Goal: Information Seeking & Learning: Understand process/instructions

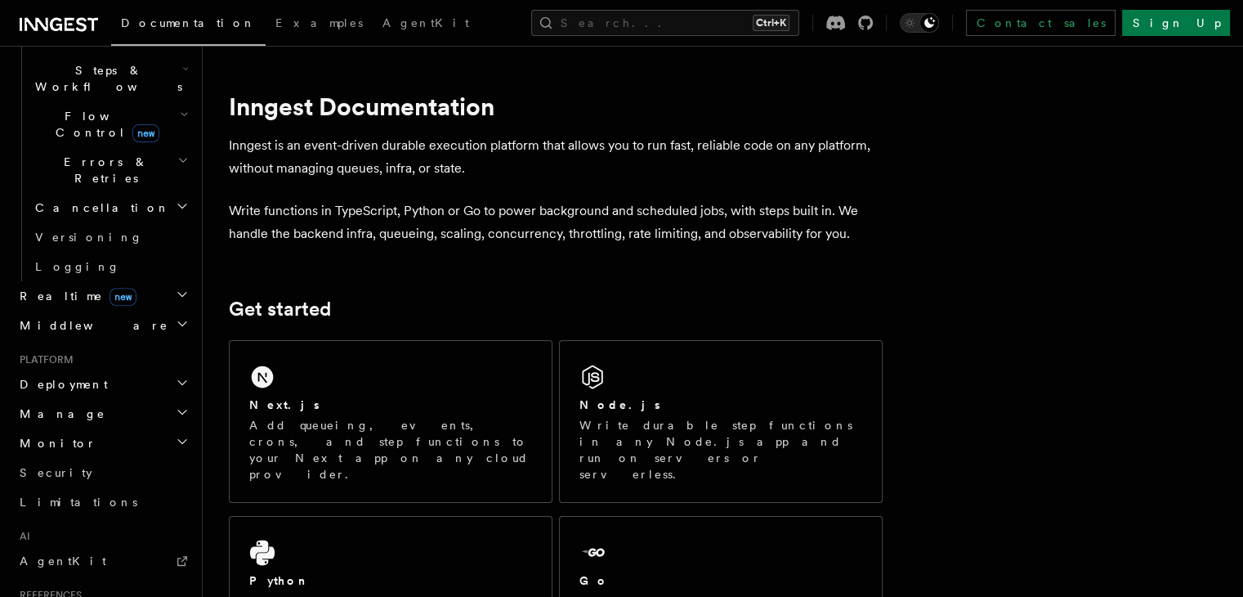
scroll to position [582, 0]
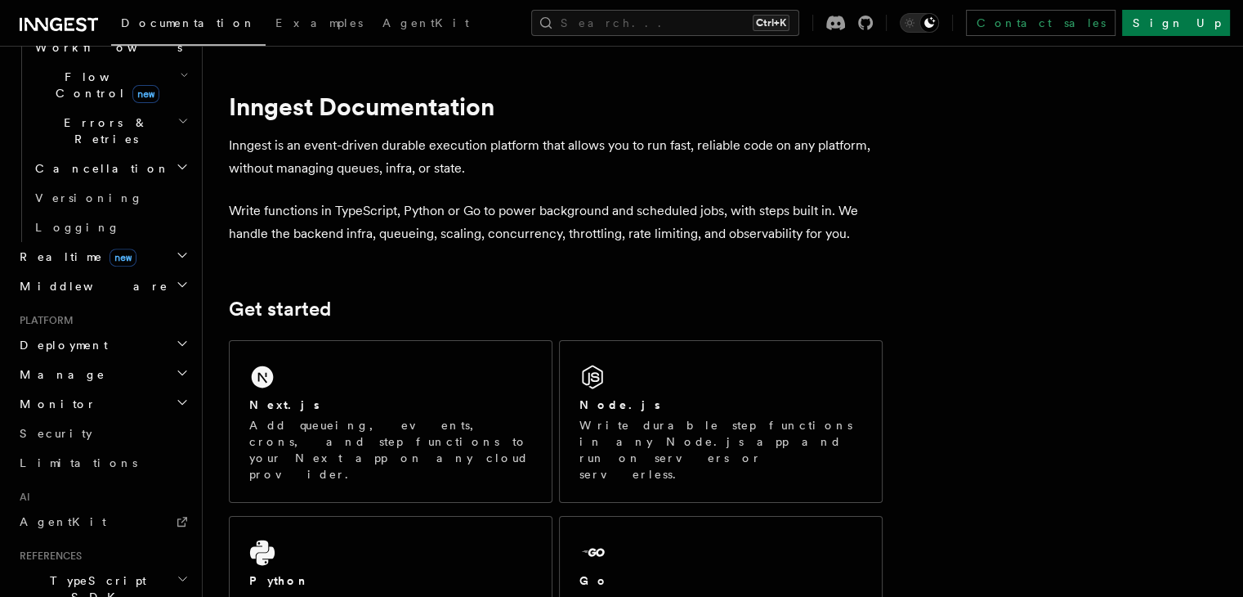
click at [72, 337] on span "Deployment" at bounding box center [60, 345] width 95 height 16
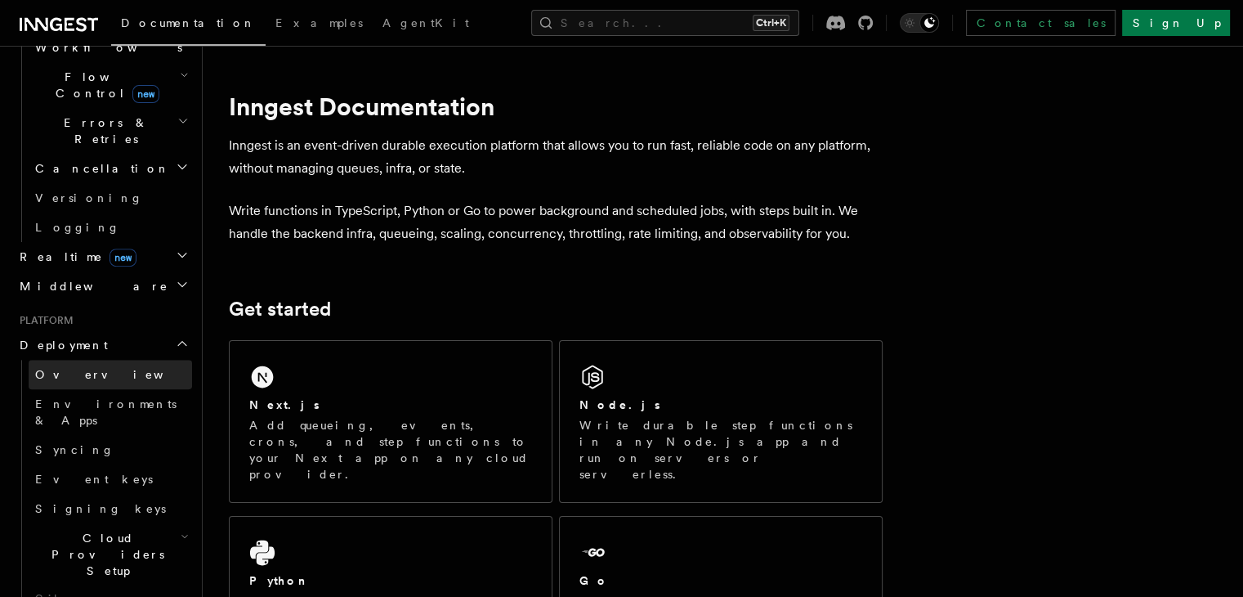
click at [110, 360] on link "Overview" at bounding box center [110, 374] width 163 height 29
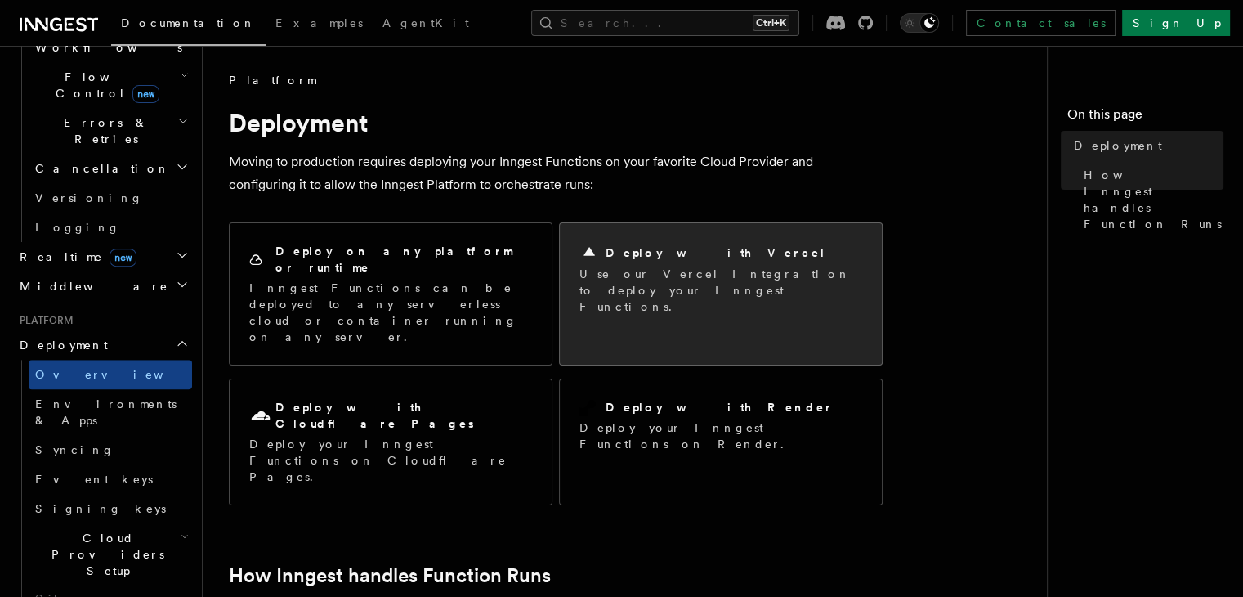
click at [631, 289] on p "Use our Vercel Integration to deploy your Inngest Functions." at bounding box center [721, 290] width 283 height 49
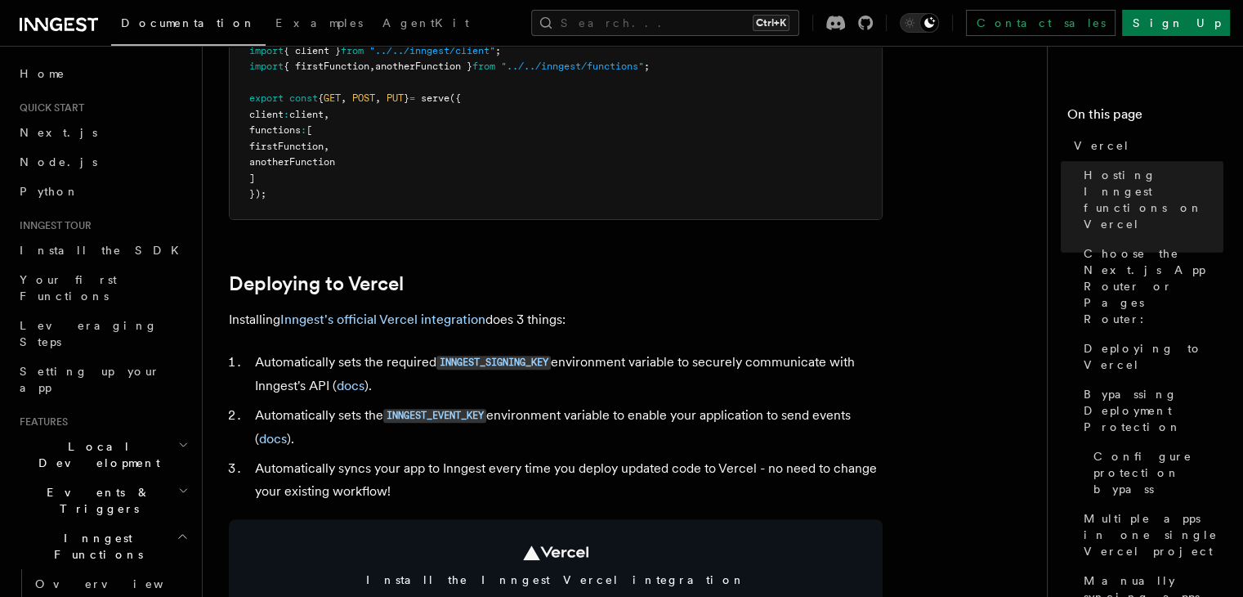
scroll to position [558, 0]
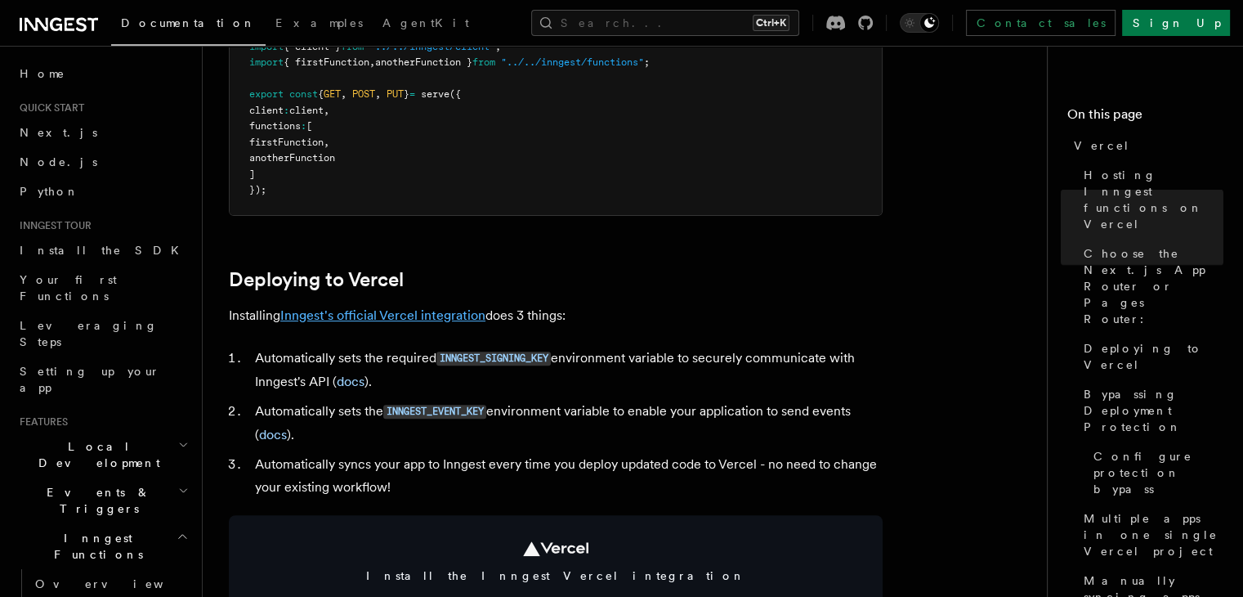
click at [419, 313] on link "Inngest's official Vercel integration" at bounding box center [382, 315] width 205 height 16
click at [349, 307] on p "Installing Inngest's official Vercel integration does 3 things:" at bounding box center [556, 315] width 654 height 23
click at [339, 320] on link "Inngest's official Vercel integration" at bounding box center [382, 315] width 205 height 16
